Goal: Communication & Community: Answer question/provide support

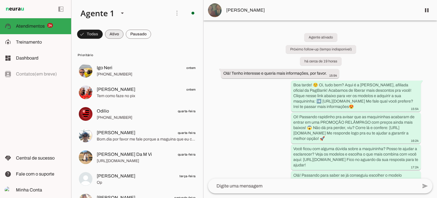
click at [116, 32] on span at bounding box center [114, 34] width 19 height 14
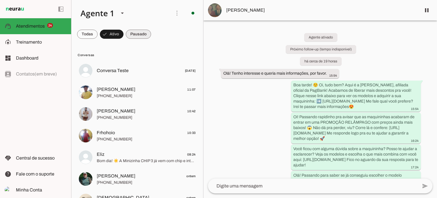
click at [135, 36] on span at bounding box center [138, 34] width 25 height 14
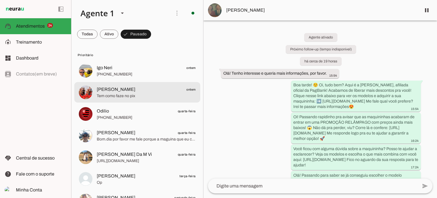
click at [166, 85] on div at bounding box center [146, 92] width 99 height 14
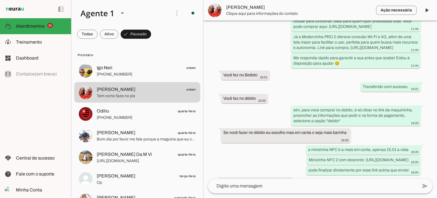
scroll to position [570, 0]
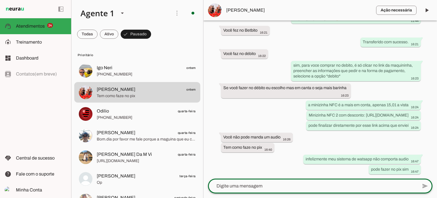
click at [347, 183] on textarea at bounding box center [313, 185] width 210 height 7
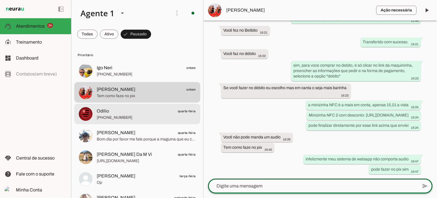
click at [128, 104] on md-item "Odilio quarta-feira [PHONE_NUMBER]" at bounding box center [137, 114] width 126 height 20
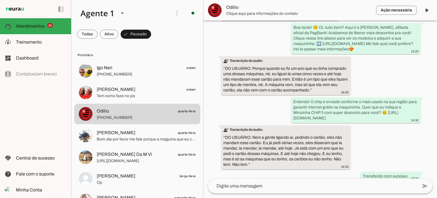
scroll to position [272, 0]
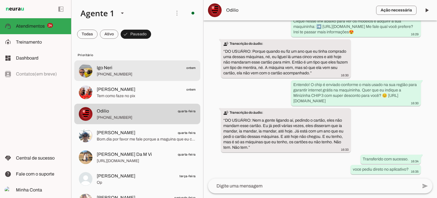
click at [141, 74] on span "[PHONE_NUMBER]" at bounding box center [146, 74] width 99 height 6
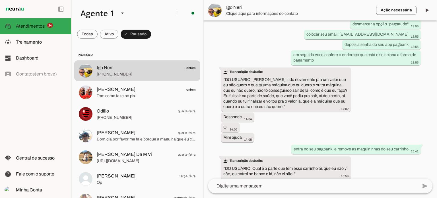
scroll to position [707, 0]
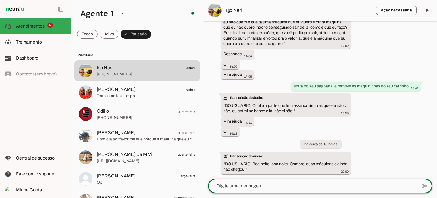
click at [0, 0] on lt-mirror at bounding box center [0, 0] width 0 height 0
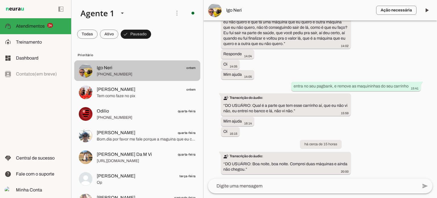
click at [124, 72] on span "[PHONE_NUMBER]" at bounding box center [146, 74] width 99 height 6
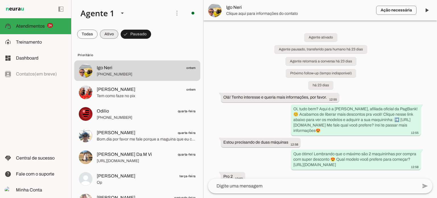
click at [108, 31] on span at bounding box center [109, 34] width 19 height 14
